Goal: Task Accomplishment & Management: Manage account settings

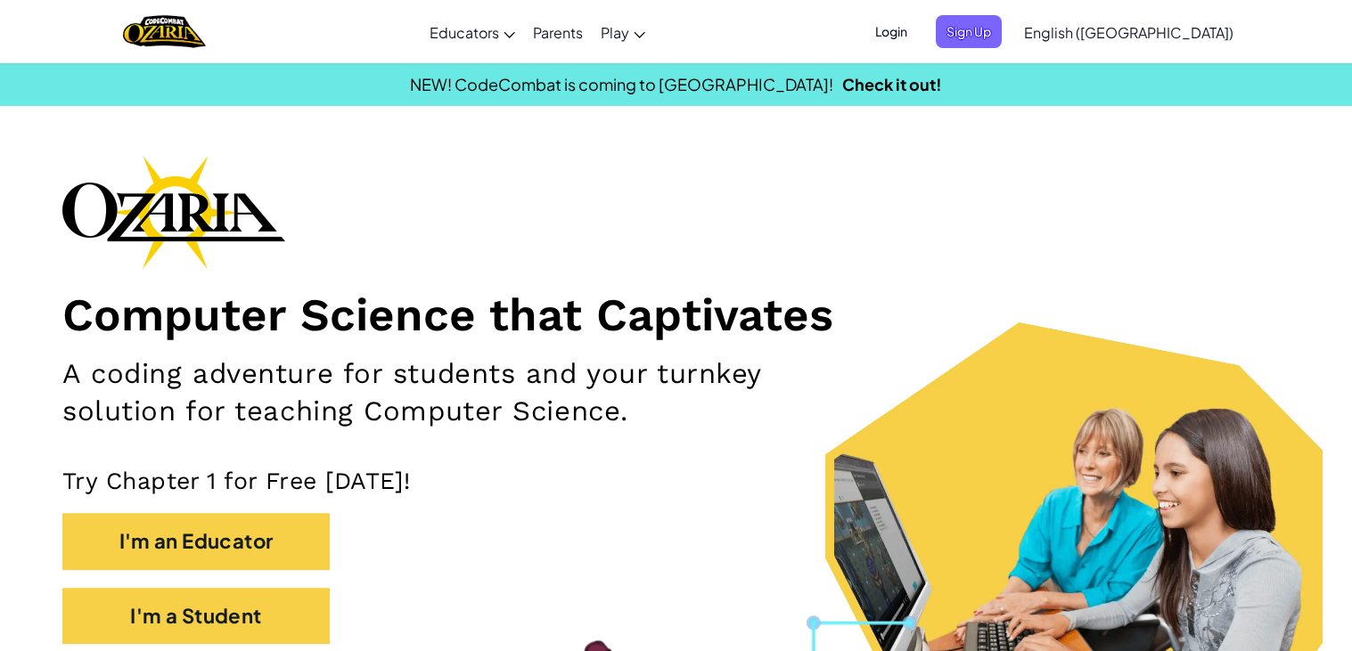
click at [918, 26] on span "Login" at bounding box center [890, 31] width 53 height 33
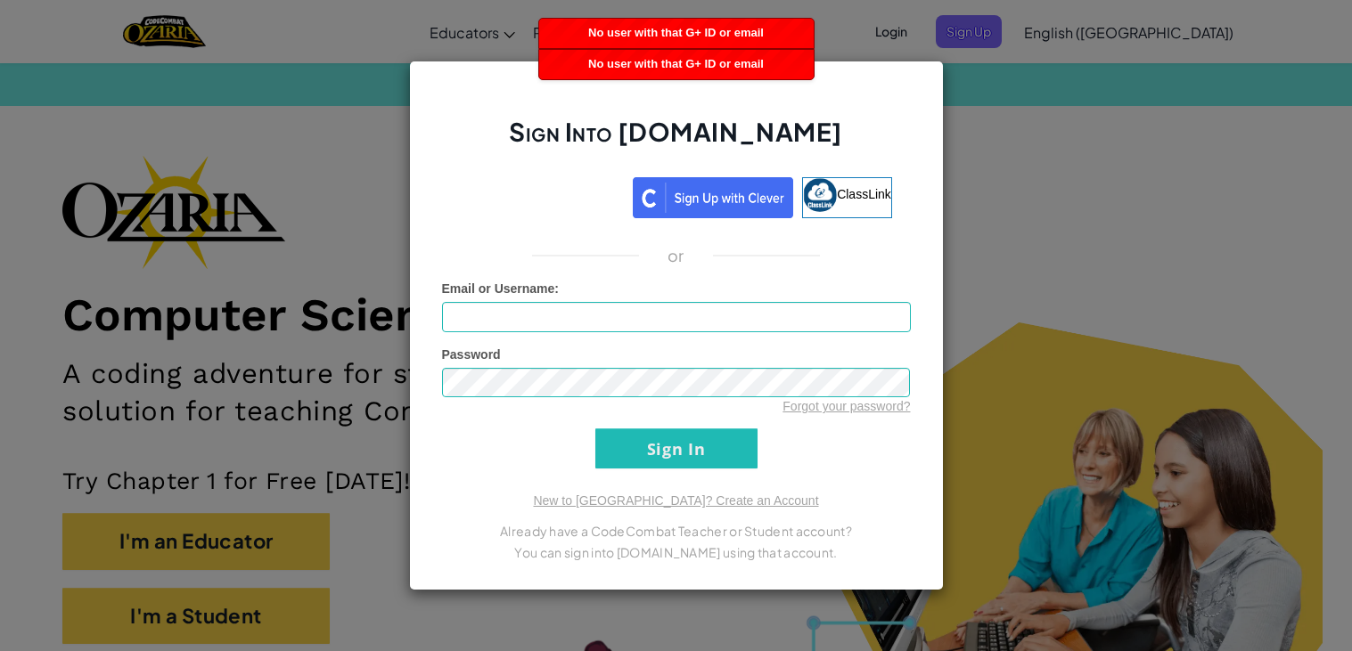
click at [1129, 241] on div "Sign Into [DOMAIN_NAME] ClassLink or Unknown Error Email or Username : Password…" at bounding box center [676, 325] width 1352 height 651
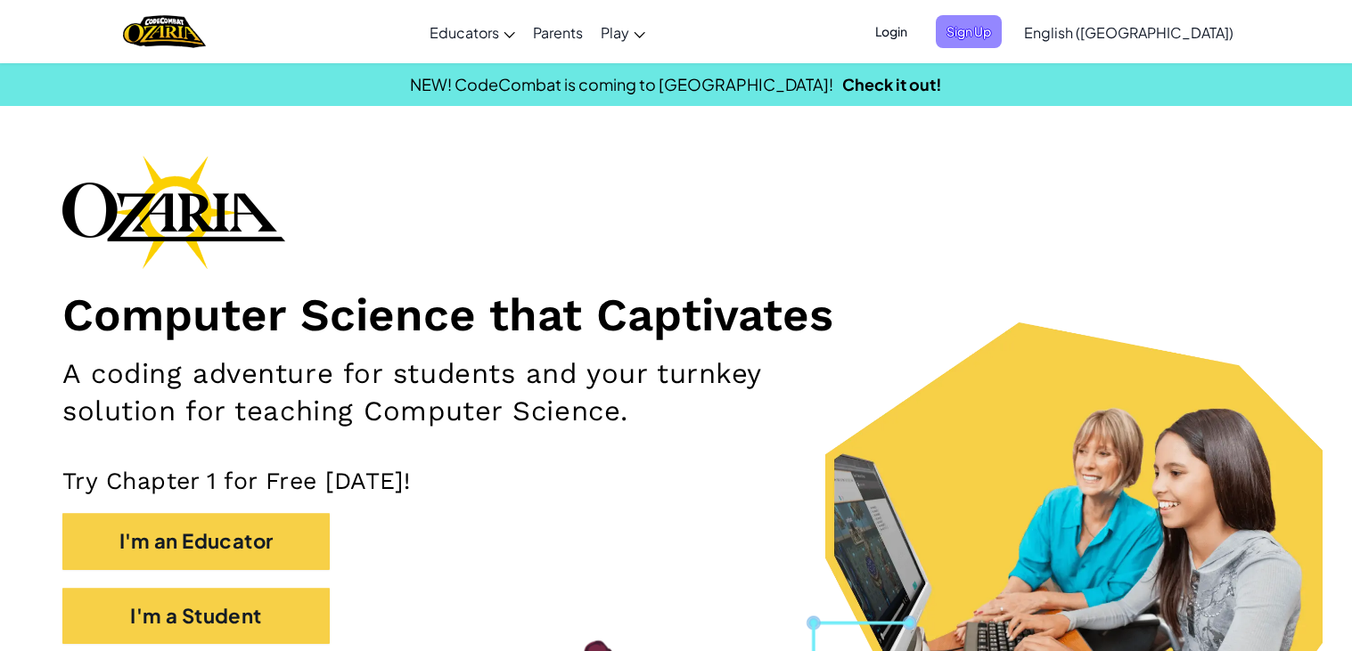
click at [1001, 43] on span "Sign Up" at bounding box center [968, 31] width 66 height 33
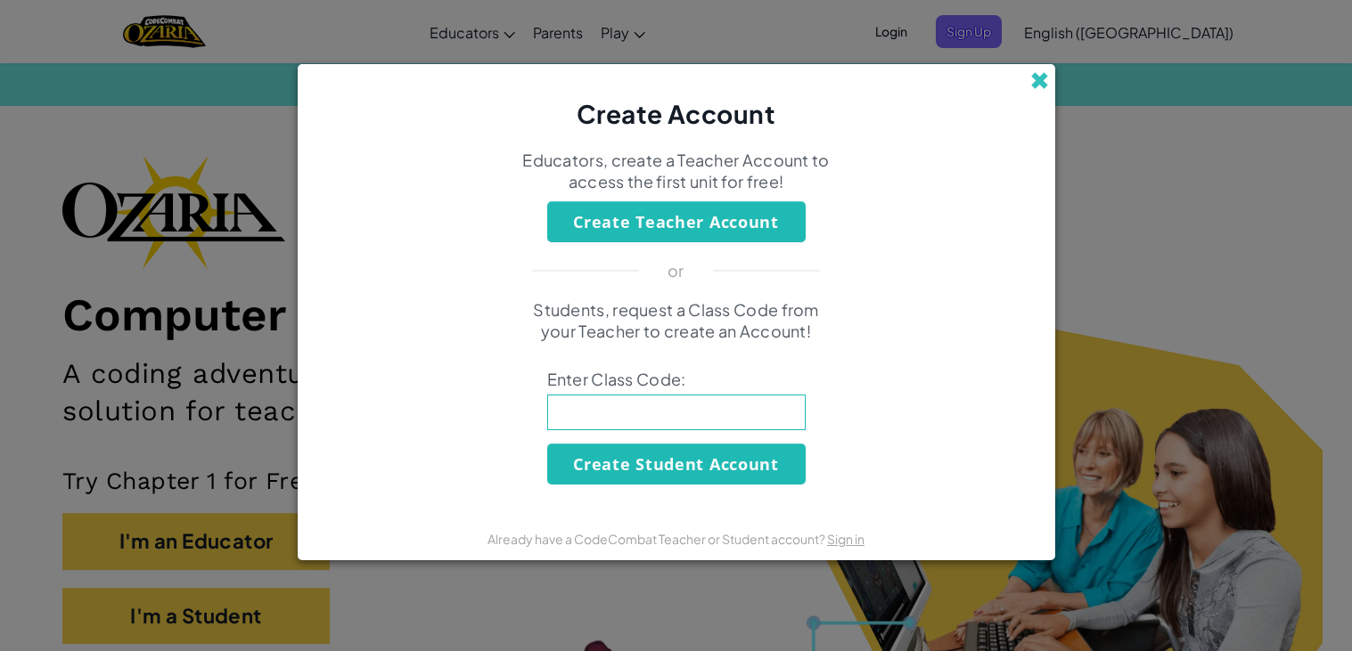
click at [1043, 81] on span at bounding box center [1039, 80] width 19 height 19
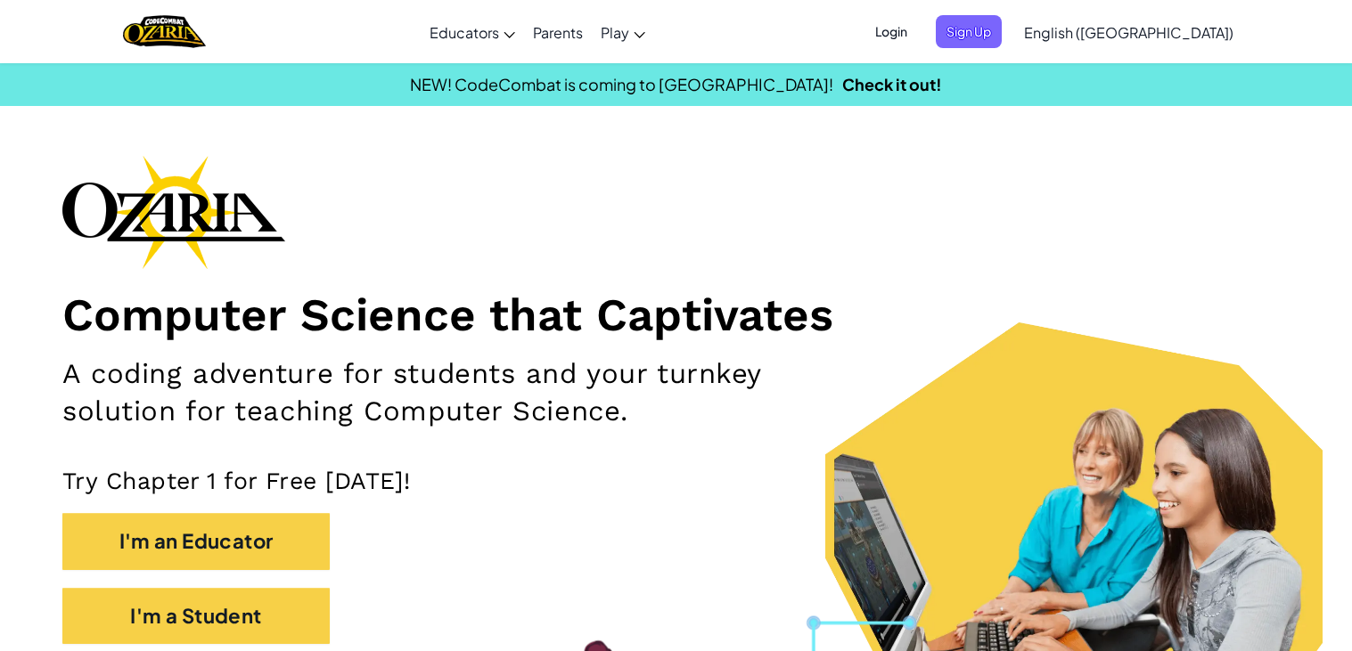
click at [918, 20] on span "Login" at bounding box center [890, 31] width 53 height 33
